Goal: Task Accomplishment & Management: Use online tool/utility

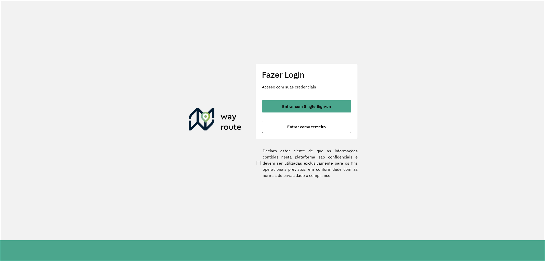
click at [298, 105] on span "Entrar com Single Sign-on" at bounding box center [306, 106] width 49 height 4
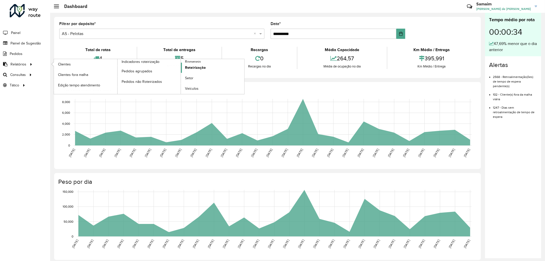
click at [192, 68] on span "Roteirização" at bounding box center [195, 67] width 21 height 5
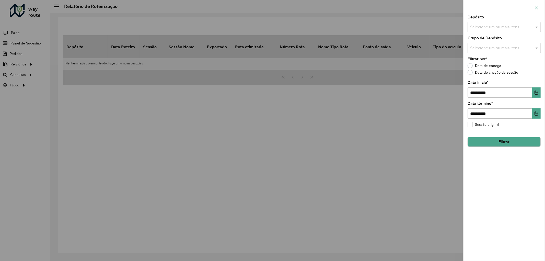
click at [535, 8] on icon "button" at bounding box center [537, 8] width 4 height 4
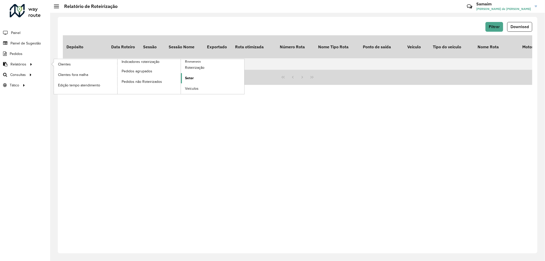
click at [190, 77] on span "Setor" at bounding box center [189, 77] width 9 height 5
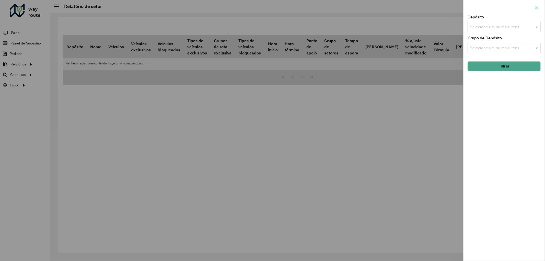
click at [539, 7] on button "button" at bounding box center [537, 8] width 8 height 8
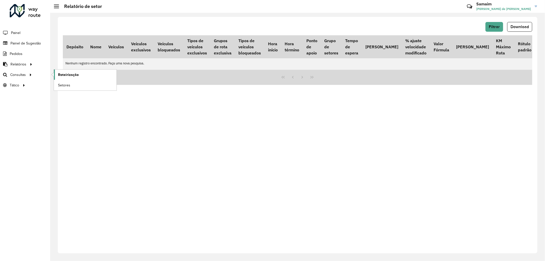
click at [62, 75] on span "Roteirização" at bounding box center [68, 74] width 21 height 5
click at [23, 74] on span "Consultas" at bounding box center [18, 74] width 17 height 5
click at [68, 75] on span "Roteirização" at bounding box center [68, 74] width 21 height 5
click at [74, 126] on div "Filtrar Download Depósito Nome Veículos Veículos exclusivos Veículos bloqueados…" at bounding box center [298, 135] width 480 height 236
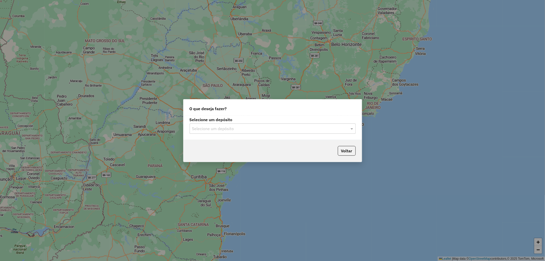
click at [209, 129] on input "text" at bounding box center [267, 129] width 151 height 6
click at [206, 149] on span "CDD Pelotas" at bounding box center [203, 151] width 22 height 4
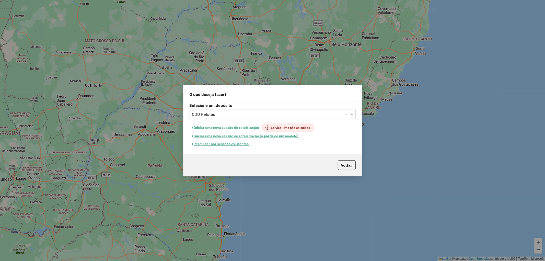
click at [218, 144] on button "Pesquisar por sessões existentes" at bounding box center [221, 144] width 62 height 8
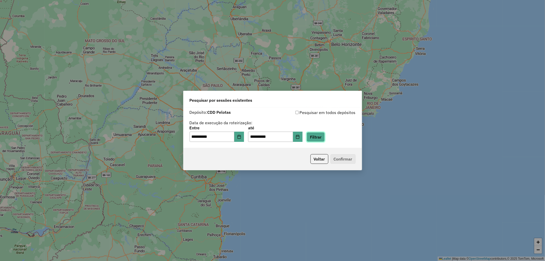
click at [319, 137] on button "Filtrar" at bounding box center [316, 137] width 18 height 10
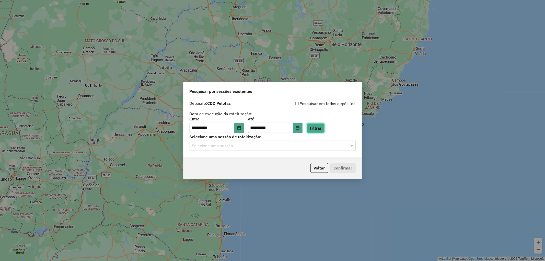
click at [323, 129] on button "Filtrar" at bounding box center [316, 128] width 18 height 10
click at [325, 130] on button "Filtrar" at bounding box center [316, 128] width 18 height 10
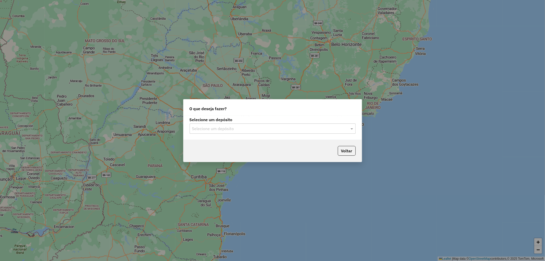
click at [247, 129] on input "text" at bounding box center [267, 129] width 151 height 6
click at [206, 151] on span "CDD Pelotas" at bounding box center [203, 151] width 22 height 4
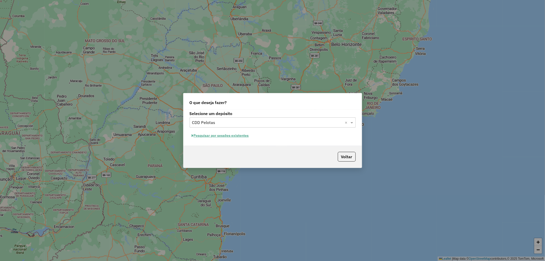
click at [222, 137] on button "Pesquisar por sessões existentes" at bounding box center [221, 136] width 62 height 8
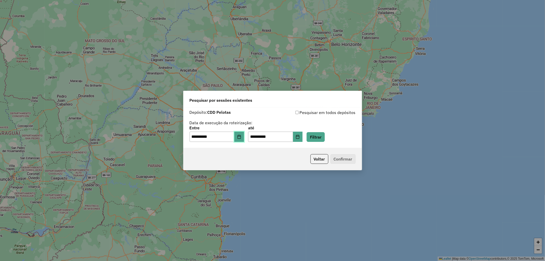
click at [239, 135] on button "Choose Date" at bounding box center [239, 137] width 10 height 10
click at [266, 116] on div "**********" at bounding box center [273, 125] width 166 height 32
click at [322, 137] on button "Filtrar" at bounding box center [316, 137] width 18 height 10
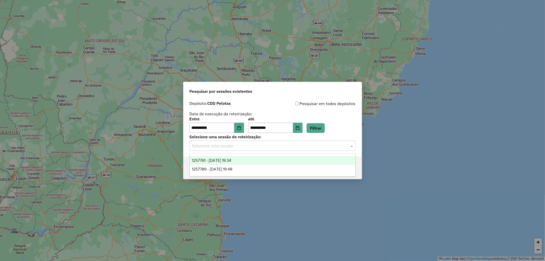
click at [245, 145] on input "text" at bounding box center [267, 146] width 151 height 6
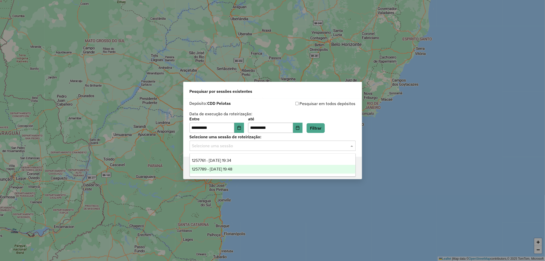
click at [249, 169] on div "1257789 - 02/09/2025 19:48" at bounding box center [273, 169] width 166 height 9
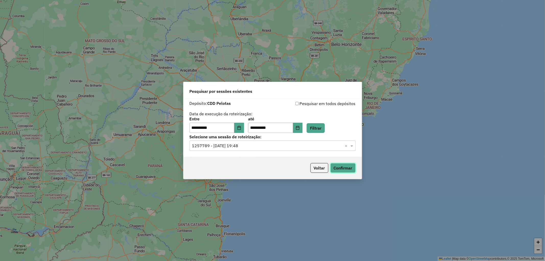
click at [342, 167] on button "Confirmar" at bounding box center [342, 168] width 25 height 10
click at [248, 148] on input "text" at bounding box center [267, 146] width 151 height 6
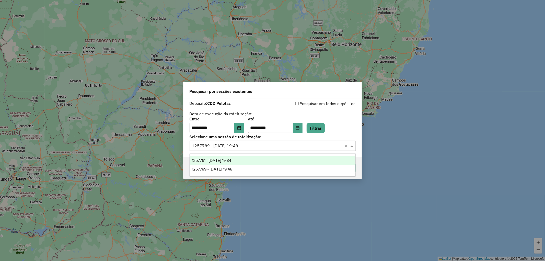
click at [231, 160] on span "1257761 - 02/09/2025 19:34" at bounding box center [211, 160] width 39 height 4
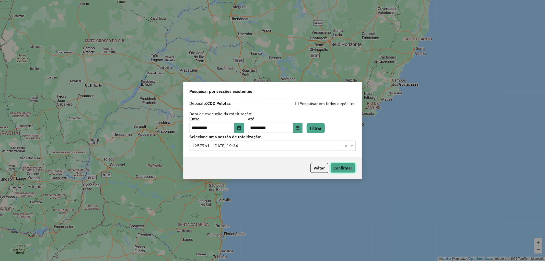
click at [343, 169] on button "Confirmar" at bounding box center [342, 168] width 25 height 10
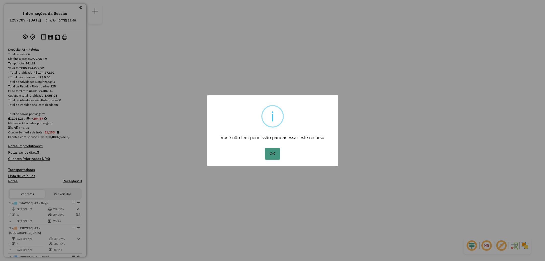
click at [272, 152] on button "OK" at bounding box center [272, 154] width 15 height 12
click at [275, 155] on button "OK" at bounding box center [272, 154] width 15 height 12
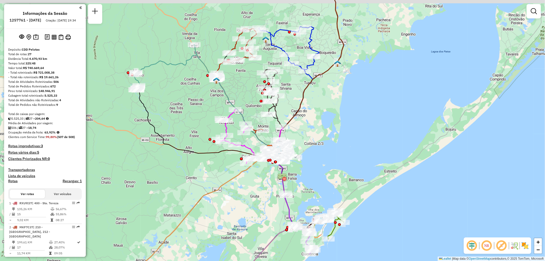
drag, startPoint x: 328, startPoint y: 169, endPoint x: 327, endPoint y: 190, distance: 21.0
click at [325, 194] on div "Janela de atendimento Grade de atendimento Capacidade Transportadoras Veículos …" at bounding box center [272, 130] width 545 height 261
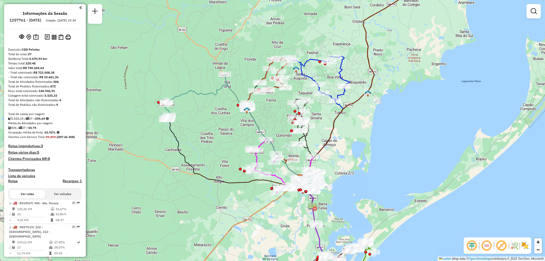
drag, startPoint x: 315, startPoint y: 121, endPoint x: 344, endPoint y: 143, distance: 36.2
click at [344, 143] on div "Janela de atendimento Grade de atendimento Capacidade Transportadoras Veículos …" at bounding box center [272, 130] width 545 height 261
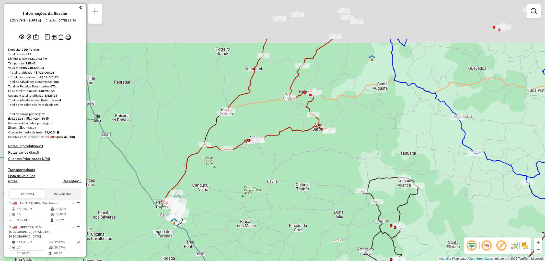
drag, startPoint x: 278, startPoint y: 93, endPoint x: 285, endPoint y: 146, distance: 54.5
click at [285, 146] on div "Janela de atendimento Grade de atendimento Capacidade Transportadoras Veículos …" at bounding box center [272, 130] width 545 height 261
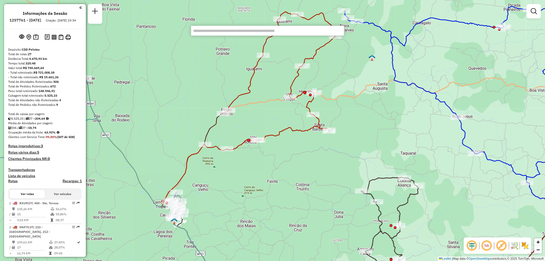
click at [251, 32] on input "text" at bounding box center [267, 31] width 153 height 10
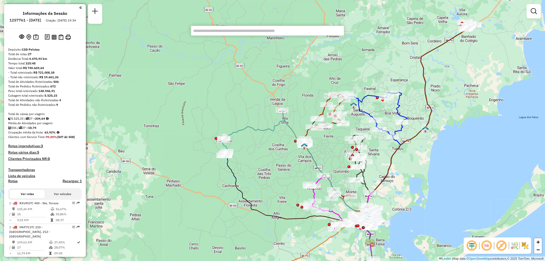
click at [238, 31] on input "text" at bounding box center [267, 31] width 153 height 10
type input "*****"
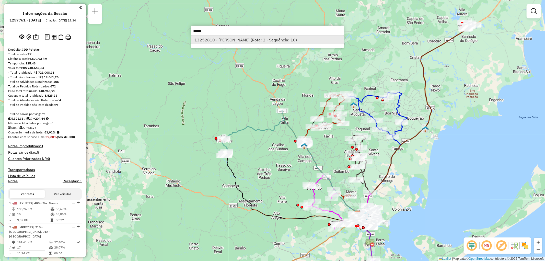
click at [248, 39] on li "13252810 - [PERSON_NAME] (Rota: 2 - Sequência: 10)" at bounding box center [267, 40] width 153 height 8
select select "**********"
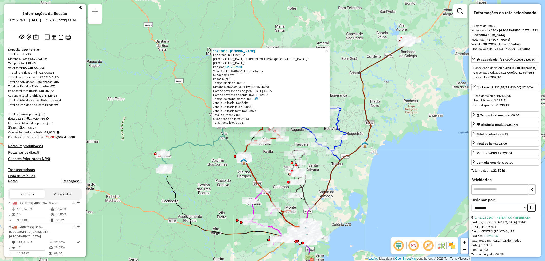
scroll to position [224, 0]
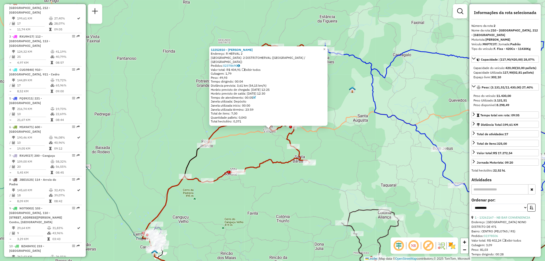
click at [303, 140] on div "13252810 - [PERSON_NAME]: R HERVAL 2 Bairro: 2 DISTRITOHERVAL ([GEOGRAPHIC_DATA…" at bounding box center [272, 130] width 545 height 261
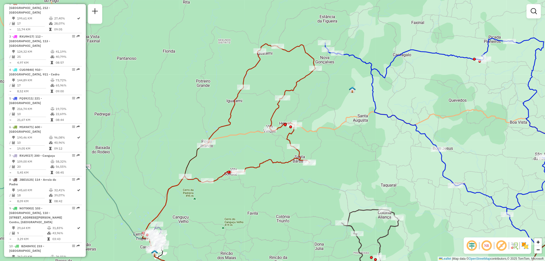
click at [260, 140] on div "Janela de atendimento Grade de atendimento Capacidade Transportadoras Veículos …" at bounding box center [272, 130] width 545 height 261
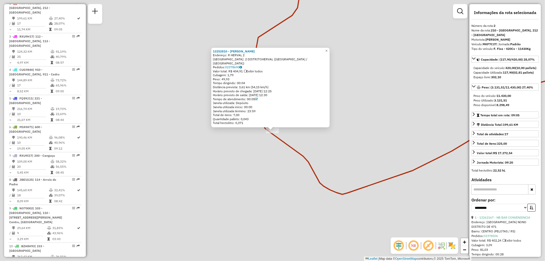
click at [304, 145] on div "Rota 2 - Placa MKF7C37 13252810 - [PERSON_NAME] 13252810 - [PERSON_NAME]: R HER…" at bounding box center [272, 130] width 545 height 261
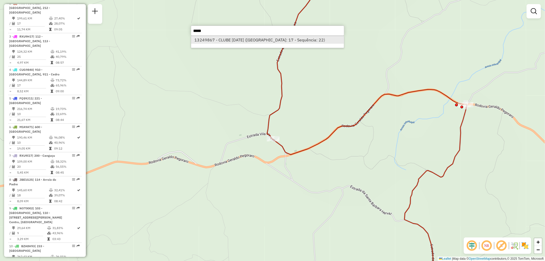
type input "*****"
click at [250, 38] on li "13249867 - CLUBE [DATE] ([GEOGRAPHIC_DATA]: 17 - Sequência: 22)" at bounding box center [267, 40] width 153 height 8
select select "**********"
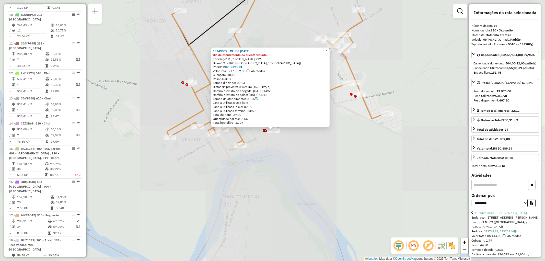
scroll to position [644, 0]
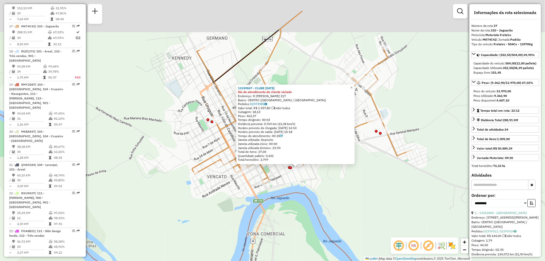
drag, startPoint x: 290, startPoint y: 191, endPoint x: 295, endPoint y: 198, distance: 8.6
click at [295, 198] on div "13249867 - CLUBE [DATE] Dia de atendimento do cliente violado Endereço: R [PERS…" at bounding box center [272, 130] width 545 height 261
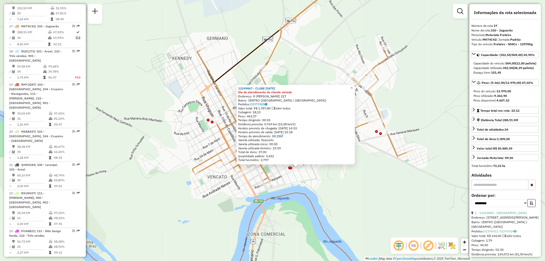
click at [364, 125] on icon at bounding box center [302, 115] width 220 height 136
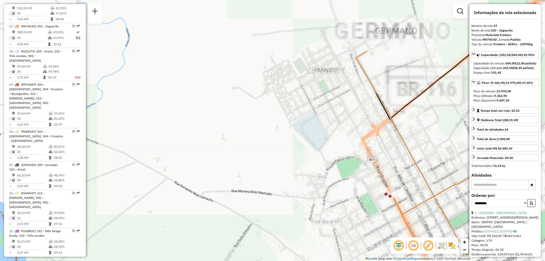
drag, startPoint x: 305, startPoint y: 127, endPoint x: 206, endPoint y: 106, distance: 101.4
click at [206, 106] on div "Janela de atendimento Grade de atendimento Capacidade Transportadoras Veículos …" at bounding box center [272, 130] width 545 height 261
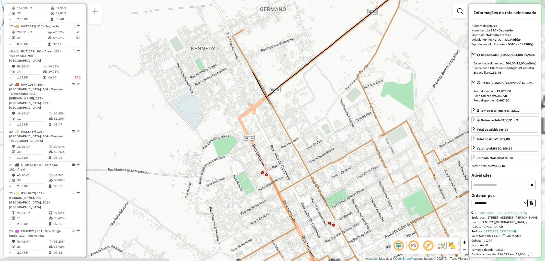
drag, startPoint x: 348, startPoint y: 124, endPoint x: 256, endPoint y: 109, distance: 93.9
click at [256, 109] on div "Janela de atendimento Grade de atendimento Capacidade Transportadoras Veículos …" at bounding box center [272, 130] width 545 height 261
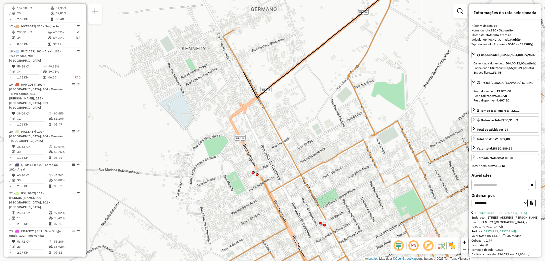
click at [356, 88] on icon at bounding box center [407, 157] width 386 height 260
click at [354, 90] on icon at bounding box center [407, 157] width 386 height 260
click at [366, 93] on span "Exibir somente esta rota" at bounding box center [384, 94] width 45 height 4
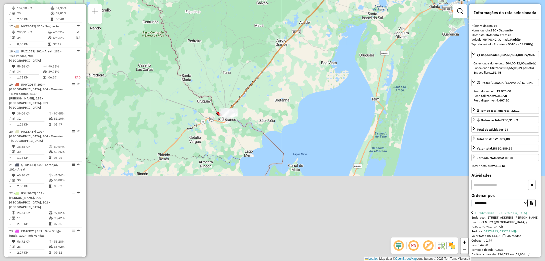
drag, startPoint x: 231, startPoint y: 176, endPoint x: 269, endPoint y: 90, distance: 94.1
click at [269, 88] on div "Janela de atendimento Grade de atendimento Capacidade Transportadoras Veículos …" at bounding box center [272, 130] width 545 height 261
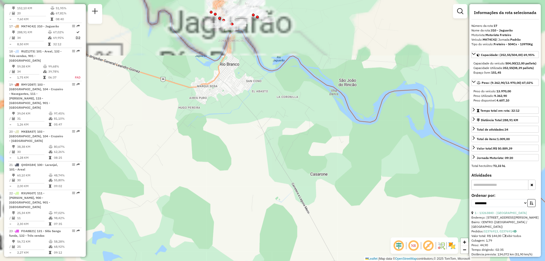
drag, startPoint x: 224, startPoint y: 81, endPoint x: 321, endPoint y: 178, distance: 137.1
click at [321, 204] on div "Janela de atendimento Grade de atendimento Capacidade Transportadoras Veículos …" at bounding box center [272, 130] width 545 height 261
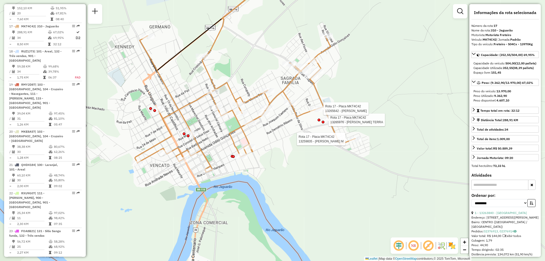
drag, startPoint x: 301, startPoint y: 155, endPoint x: 367, endPoint y: 106, distance: 83.1
click at [367, 106] on div "Rota 17 - Placa MKT4C42 13259835 - DARDIOLLEI BOTELHO M Rota 17 - Placa MKT4C42…" at bounding box center [272, 130] width 545 height 261
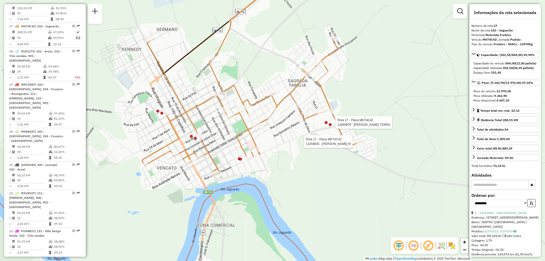
drag, startPoint x: 285, startPoint y: 153, endPoint x: 295, endPoint y: 159, distance: 11.6
click at [295, 159] on div "Rota 17 - Placa MKT4C42 13259835 - DARDIOLLEI BOTELHO M Rota 17 - Placa MKT4C42…" at bounding box center [272, 130] width 545 height 261
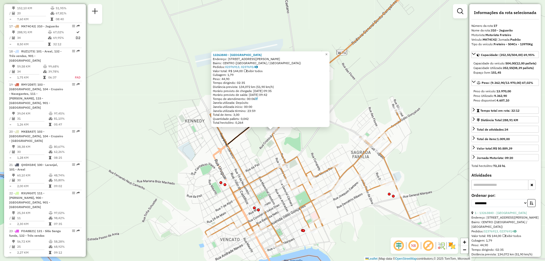
click at [303, 146] on div "13263840 - [GEOGRAPHIC_DATA] Endereço: [STREET_ADDRESS][PERSON_NAME] Pedidos: 0…" at bounding box center [272, 130] width 545 height 261
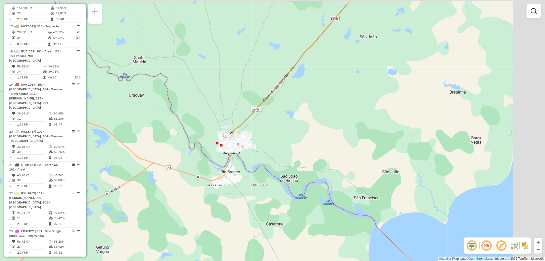
drag, startPoint x: 344, startPoint y: 91, endPoint x: 249, endPoint y: 130, distance: 102.8
click at [249, 130] on div "Janela de atendimento Grade de atendimento Capacidade Transportadoras Veículos …" at bounding box center [272, 130] width 545 height 261
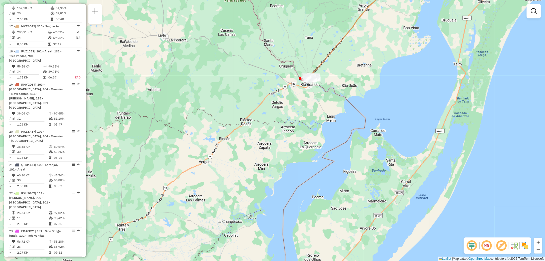
drag, startPoint x: 331, startPoint y: 83, endPoint x: 362, endPoint y: 47, distance: 47.8
click at [362, 47] on div "Janela de atendimento Grade de atendimento Capacidade Transportadoras Veículos …" at bounding box center [272, 130] width 545 height 261
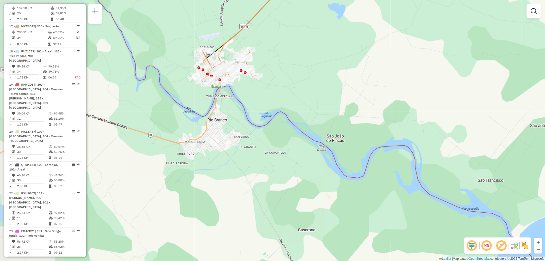
drag, startPoint x: 181, startPoint y: 56, endPoint x: 291, endPoint y: 83, distance: 112.7
click at [291, 83] on div "Janela de atendimento Grade de atendimento Capacidade Transportadoras Veículos …" at bounding box center [272, 130] width 545 height 261
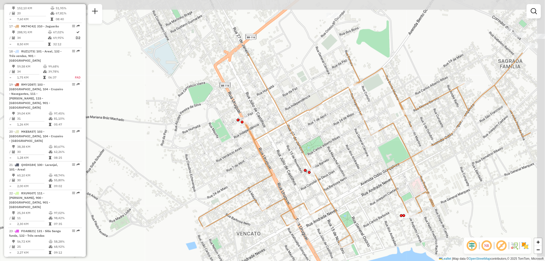
drag, startPoint x: 188, startPoint y: 86, endPoint x: 142, endPoint y: 136, distance: 67.6
click at [142, 136] on div "Janela de atendimento Grade de atendimento Capacidade Transportadoras Veículos …" at bounding box center [272, 130] width 545 height 261
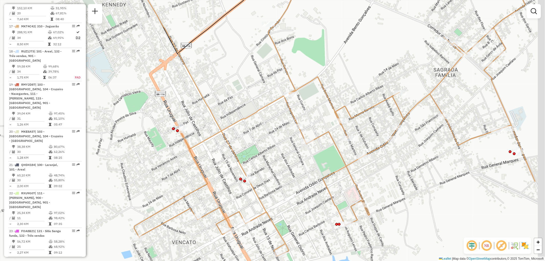
drag, startPoint x: 295, startPoint y: 74, endPoint x: 213, endPoint y: 87, distance: 82.8
click at [213, 87] on div "Janela de atendimento Grade de atendimento Capacidade Transportadoras Veículos …" at bounding box center [272, 130] width 545 height 261
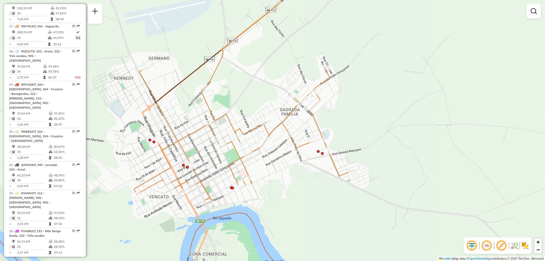
drag, startPoint x: 304, startPoint y: 65, endPoint x: 276, endPoint y: 93, distance: 39.8
click at [276, 93] on div "Janela de atendimento Grade de atendimento Capacidade Transportadoras Veículos …" at bounding box center [272, 130] width 545 height 261
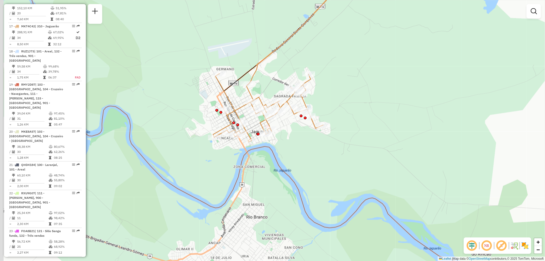
drag, startPoint x: 358, startPoint y: 142, endPoint x: 372, endPoint y: 137, distance: 14.6
click at [372, 137] on div "Janela de atendimento Grade de atendimento Capacidade Transportadoras Veículos …" at bounding box center [272, 130] width 545 height 261
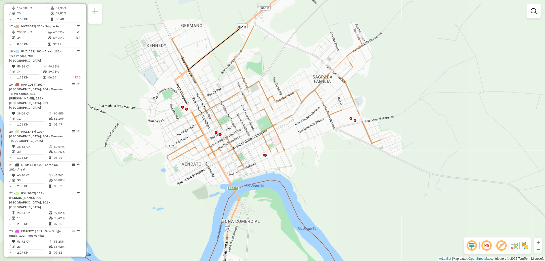
drag, startPoint x: 282, startPoint y: 154, endPoint x: 350, endPoint y: 206, distance: 85.6
click at [350, 206] on div "Janela de atendimento Grade de atendimento Capacidade Transportadoras Veículos …" at bounding box center [272, 130] width 545 height 261
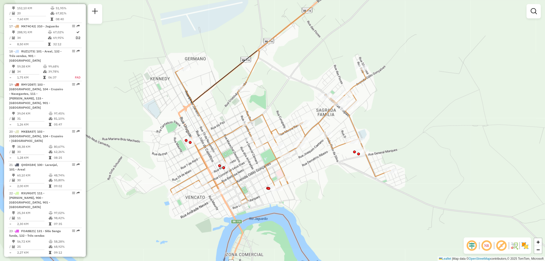
drag, startPoint x: 339, startPoint y: 193, endPoint x: 343, endPoint y: 226, distance: 33.2
click at [343, 226] on div "Janela de atendimento Grade de atendimento Capacidade Transportadoras Veículos …" at bounding box center [272, 130] width 545 height 261
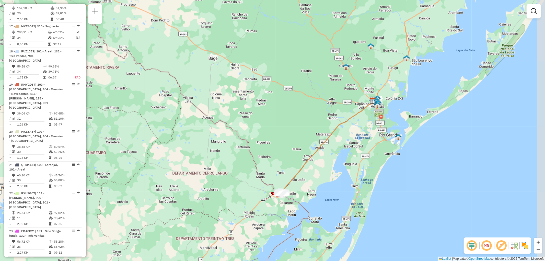
drag, startPoint x: 428, startPoint y: 103, endPoint x: 291, endPoint y: 188, distance: 161.4
click at [291, 188] on div "Janela de atendimento Grade de atendimento Capacidade Transportadoras Veículos …" at bounding box center [272, 130] width 545 height 261
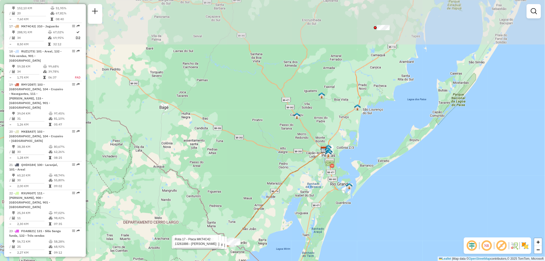
drag, startPoint x: 300, startPoint y: 174, endPoint x: 243, endPoint y: 235, distance: 83.2
click at [243, 235] on div "Rota 17 - Placa MKT4C42 13258132 - DEISE COSTA MARQUES Rota 17 - Placa MKT4C42 …" at bounding box center [272, 130] width 545 height 261
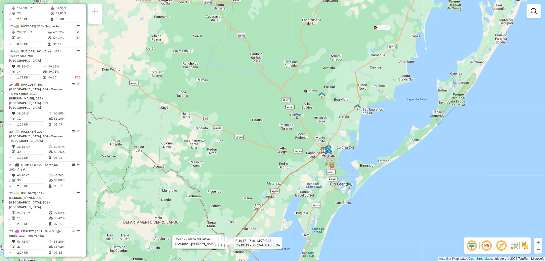
select select "**********"
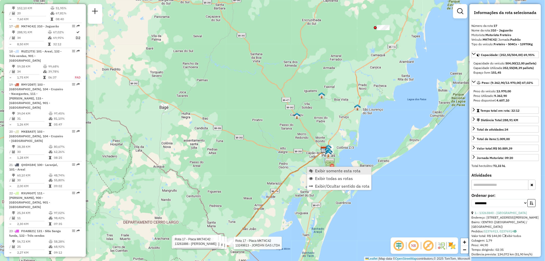
click at [318, 170] on span "Exibir somente esta rota" at bounding box center [337, 171] width 45 height 4
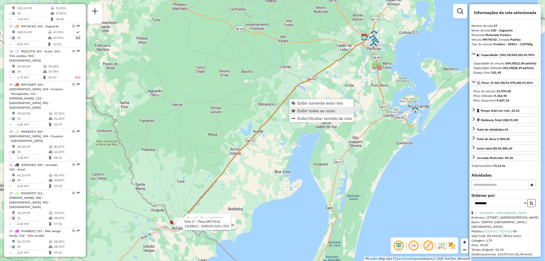
click at [296, 109] on link "Exibir todas as rotas" at bounding box center [322, 111] width 64 height 8
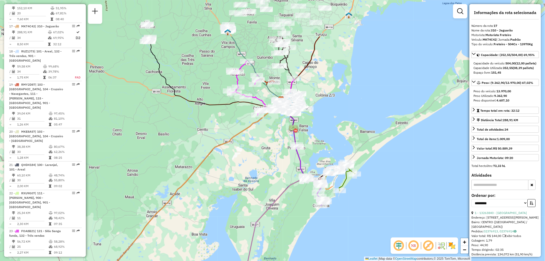
drag, startPoint x: 325, startPoint y: 84, endPoint x: 241, endPoint y: 146, distance: 104.2
click at [241, 146] on div "Rota 17 - Placa MKT4C42 13258132 - DEISE COSTA MARQUES Rota 17 - Placa MKT4C42 …" at bounding box center [272, 130] width 545 height 261
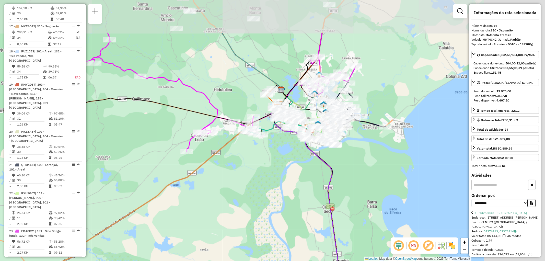
drag, startPoint x: 342, startPoint y: 111, endPoint x: 211, endPoint y: 186, distance: 151.0
click at [211, 186] on div "Rota 17 - Placa MKT4C42 13258132 - DEISE COSTA MARQUES Rota 17 - Placa MKT4C42 …" at bounding box center [272, 130] width 545 height 261
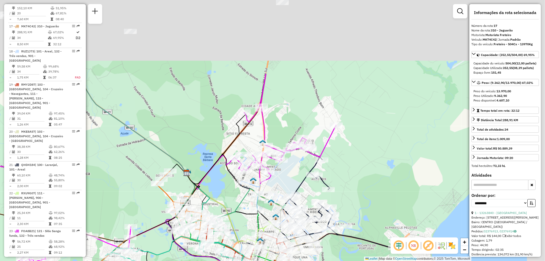
drag, startPoint x: 269, startPoint y: 111, endPoint x: 231, endPoint y: 205, distance: 101.3
click at [230, 212] on icon at bounding box center [231, 213] width 109 height 49
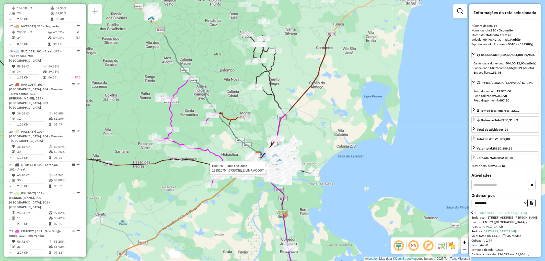
drag, startPoint x: 293, startPoint y: 67, endPoint x: 285, endPoint y: 128, distance: 61.3
click at [285, 128] on div "Rota 17 - Placa MKT4C42 13258132 - DEISE COSTA MARQUES Rota 17 - Placa MKT4C42 …" at bounding box center [272, 130] width 545 height 261
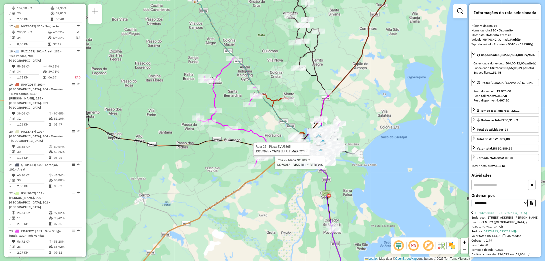
drag, startPoint x: 237, startPoint y: 132, endPoint x: 281, endPoint y: 113, distance: 47.5
click at [281, 113] on div "Rota 17 - Placa MKT4C42 13258132 - DEISE COSTA MARQUES Rota 17 - Placa MKT4C42 …" at bounding box center [272, 130] width 545 height 261
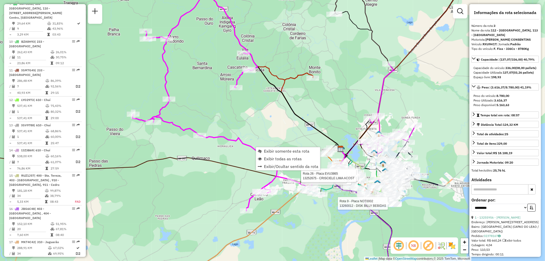
scroll to position [252, 0]
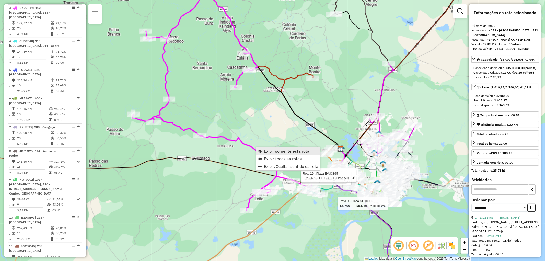
click at [264, 149] on link "Exibir somente esta rota" at bounding box center [288, 151] width 64 height 8
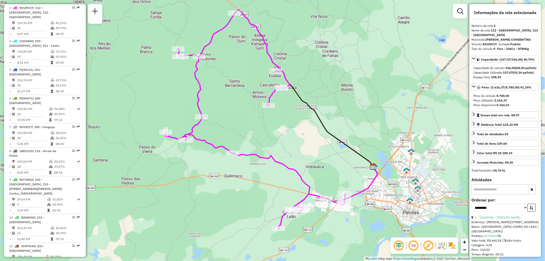
drag, startPoint x: 243, startPoint y: 140, endPoint x: 241, endPoint y: 129, distance: 11.1
click at [241, 129] on div "Janela de atendimento Grade de atendimento Capacidade Transportadoras Veículos …" at bounding box center [272, 130] width 545 height 261
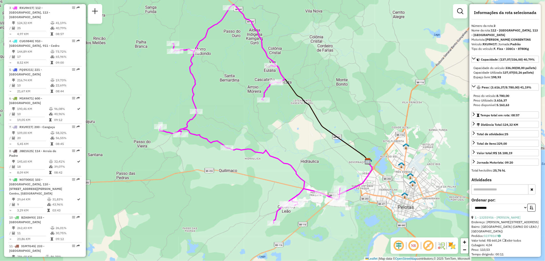
drag, startPoint x: 240, startPoint y: 126, endPoint x: 235, endPoint y: 120, distance: 7.4
click at [235, 120] on div "Janela de atendimento Grade de atendimento Capacidade Transportadoras Veículos …" at bounding box center [272, 130] width 545 height 261
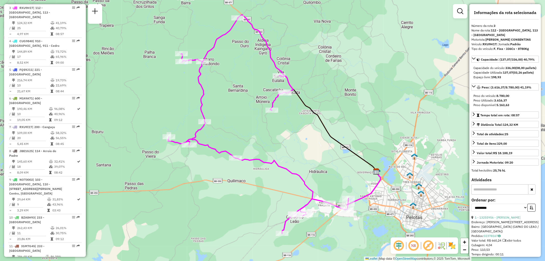
drag, startPoint x: 312, startPoint y: 139, endPoint x: 320, endPoint y: 149, distance: 12.6
click at [320, 149] on div "Janela de atendimento Grade de atendimento Capacidade Transportadoras Veículos …" at bounding box center [272, 130] width 545 height 261
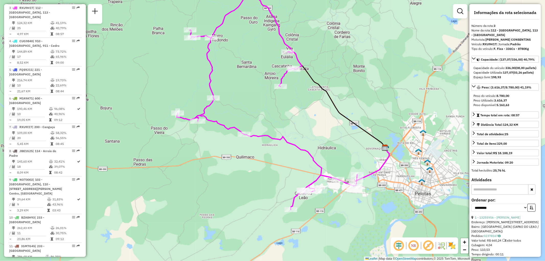
drag, startPoint x: 311, startPoint y: 123, endPoint x: 319, endPoint y: 99, distance: 25.3
click at [319, 99] on div "Janela de atendimento Grade de atendimento Capacidade Transportadoras Veículos …" at bounding box center [272, 130] width 545 height 261
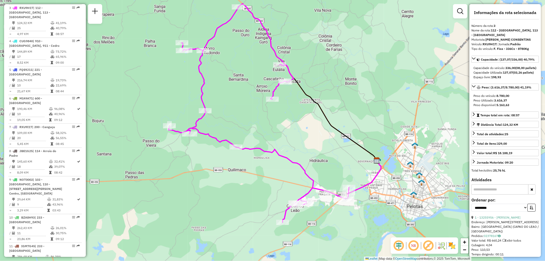
drag, startPoint x: 319, startPoint y: 99, endPoint x: 309, endPoint y: 116, distance: 19.8
click at [309, 116] on div "Janela de atendimento Grade de atendimento Capacidade Transportadoras Veículos …" at bounding box center [272, 130] width 545 height 261
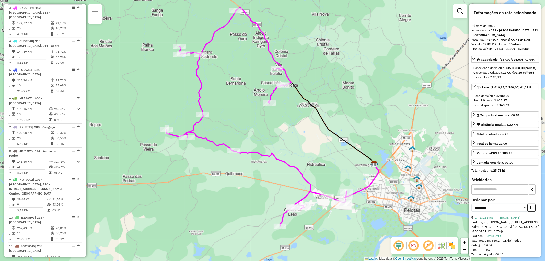
click at [406, 99] on div "Janela de atendimento Grade de atendimento Capacidade Transportadoras Veículos …" at bounding box center [272, 130] width 545 height 261
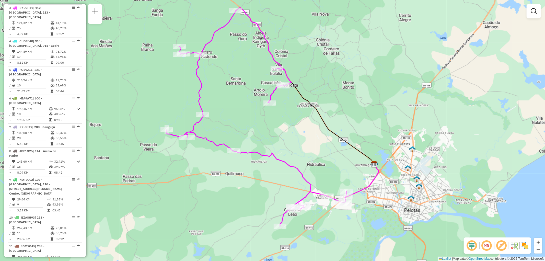
click at [408, 90] on div "Janela de atendimento Grade de atendimento Capacidade Transportadoras Veículos …" at bounding box center [272, 130] width 545 height 261
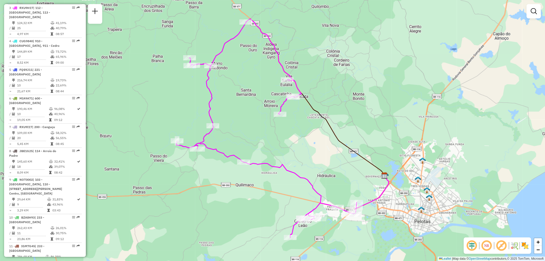
drag, startPoint x: 349, startPoint y: 125, endPoint x: 360, endPoint y: 137, distance: 15.2
click at [360, 137] on div "Janela de atendimento Grade de atendimento Capacidade Transportadoras Veículos …" at bounding box center [272, 130] width 545 height 261
click at [344, 67] on div "Janela de atendimento Grade de atendimento Capacidade Transportadoras Veículos …" at bounding box center [272, 130] width 545 height 261
